Goal: Task Accomplishment & Management: Use online tool/utility

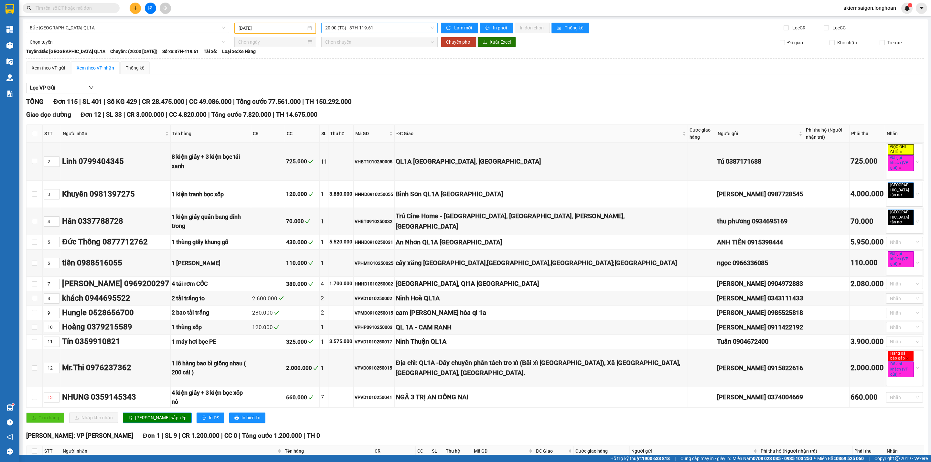
click at [385, 27] on span "20:00 (TC) - 37H-119.61" at bounding box center [379, 28] width 109 height 10
click at [356, 61] on div "23:00 (TC) - 29K-024.94" at bounding box center [348, 61] width 50 height 7
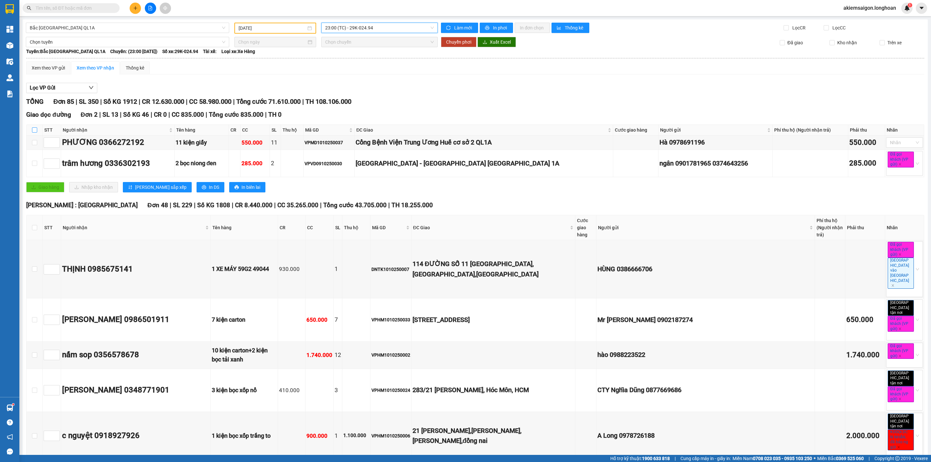
click at [34, 130] on input "checkbox" at bounding box center [34, 129] width 5 height 5
checkbox input "true"
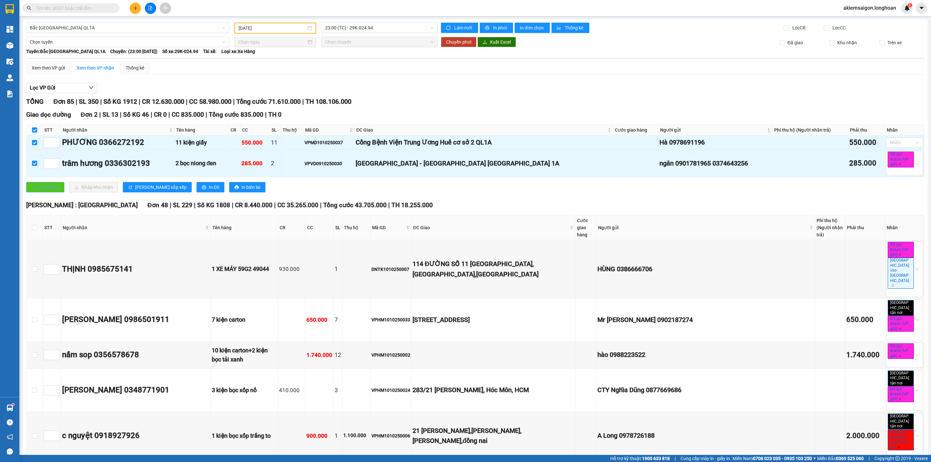
click at [51, 188] on span "Giao hàng" at bounding box center [48, 187] width 21 height 7
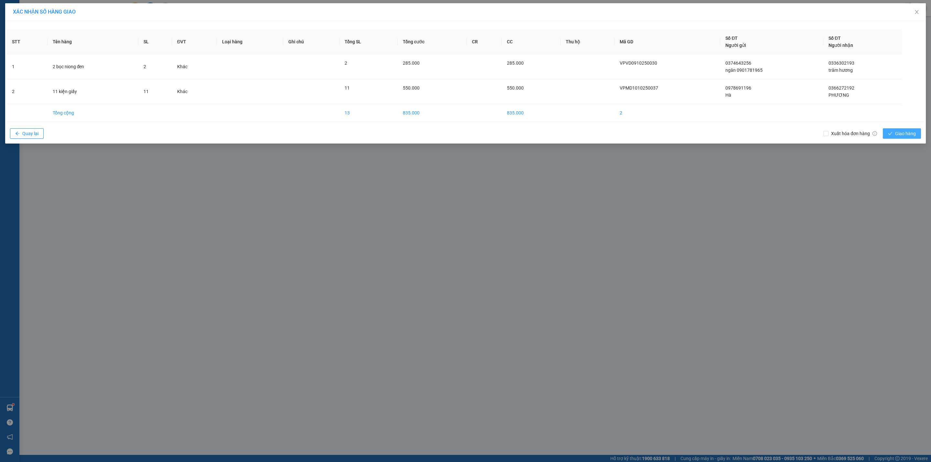
click at [899, 134] on span "Giao hàng" at bounding box center [905, 133] width 21 height 7
